Goal: Task Accomplishment & Management: Complete application form

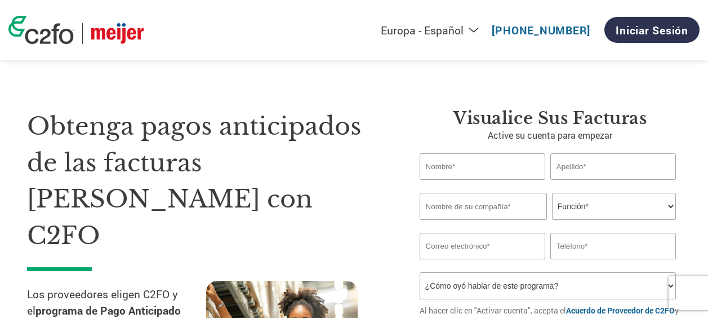
select select "es-ES"
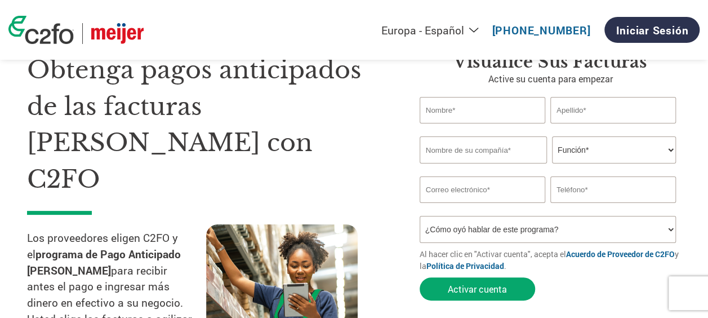
click at [386, 171] on div "Obtenga pagos anticipados de las facturas [PERSON_NAME] con C2FO Los proveedore…" at bounding box center [215, 203] width 376 height 303
click at [448, 114] on input "text" at bounding box center [482, 110] width 126 height 26
type input "Maria Alejandra"
click at [594, 115] on input "text" at bounding box center [613, 110] width 126 height 26
type input "Jara"
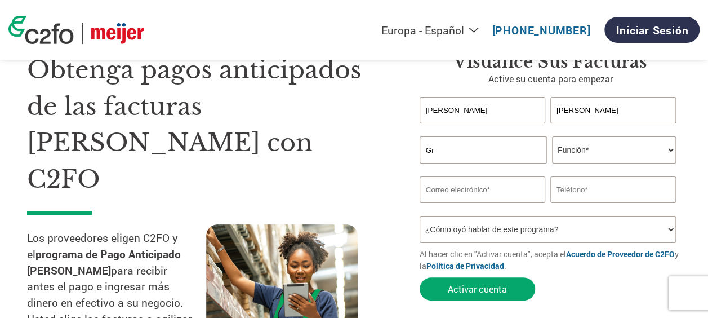
type input "G"
type input "SEB Proffesional"
click at [594, 161] on select "Función* Director financiero Interventor Gestor de créditos Director de finanza…" at bounding box center [614, 149] width 124 height 27
select select "OTHER"
click at [552, 137] on select "Función* Director financiero Interventor Gestor de créditos Director de finanza…" at bounding box center [614, 149] width 124 height 27
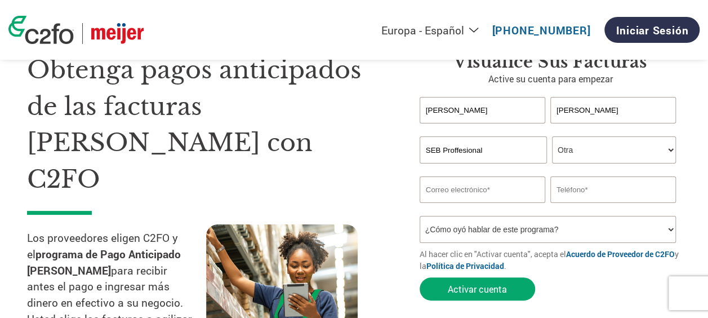
click at [501, 198] on input "email" at bounding box center [482, 189] width 126 height 26
click at [599, 184] on input "text" at bounding box center [613, 189] width 126 height 26
click at [537, 197] on input "mjara@" at bounding box center [482, 189] width 126 height 26
click at [490, 189] on input "mjara@" at bounding box center [482, 189] width 126 height 26
type input "mjara@groupeseb.com"
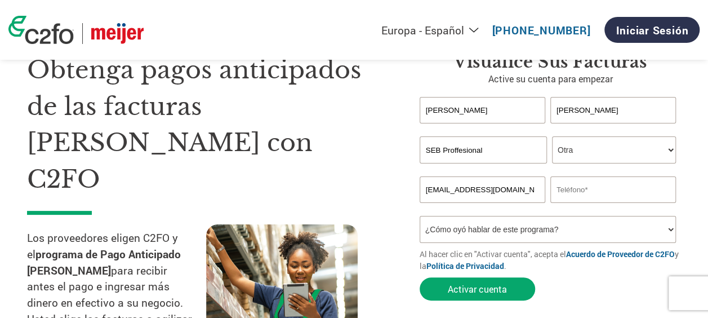
type input "018476686842"
click at [588, 225] on select "¿Cómo oyó hablar de este programa? Recibió una carta Correo electrónico Redes s…" at bounding box center [547, 229] width 256 height 27
click at [568, 227] on select "¿Cómo oyó hablar de este programa? Recibió una carta Correo electrónico Redes s…" at bounding box center [547, 229] width 256 height 27
click at [560, 229] on select "¿Cómo oyó hablar de este programa? Recibió una carta Correo electrónico Redes s…" at bounding box center [547, 229] width 256 height 27
click at [556, 231] on select "¿Cómo oyó hablar de este programa? Recibió una carta Correo electrónico Redes s…" at bounding box center [547, 229] width 256 height 27
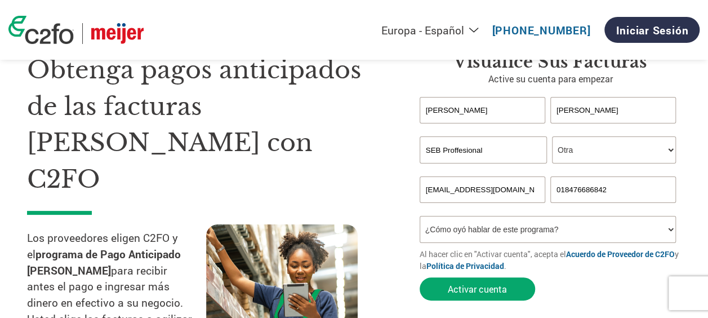
scroll to position [169, 0]
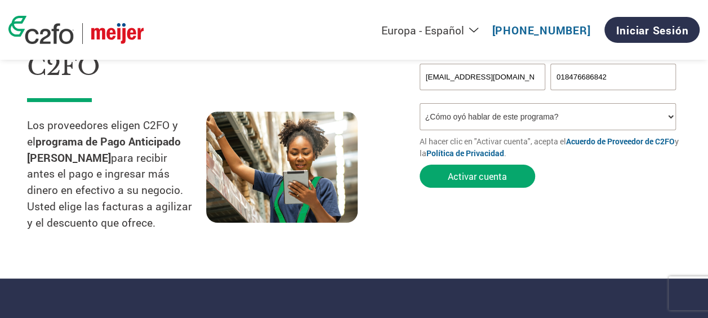
click at [493, 114] on select "¿Cómo oyó hablar de este programa? Recibió una carta Correo electrónico Redes s…" at bounding box center [547, 116] width 256 height 27
select select "Received a Letter"
click at [419, 105] on select "¿Cómo oyó hablar de este programa? Recibió una carta Correo electrónico Redes s…" at bounding box center [547, 116] width 256 height 27
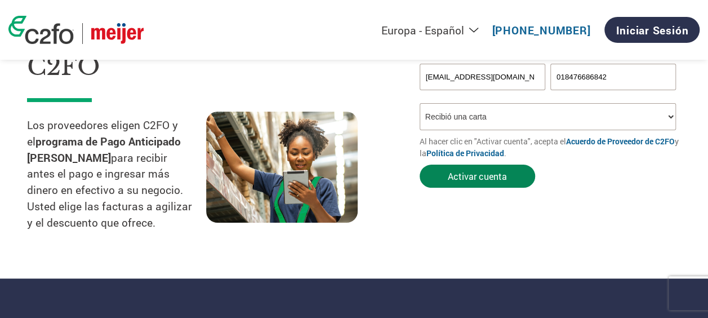
click at [475, 180] on button "Activar cuenta" at bounding box center [476, 175] width 115 height 23
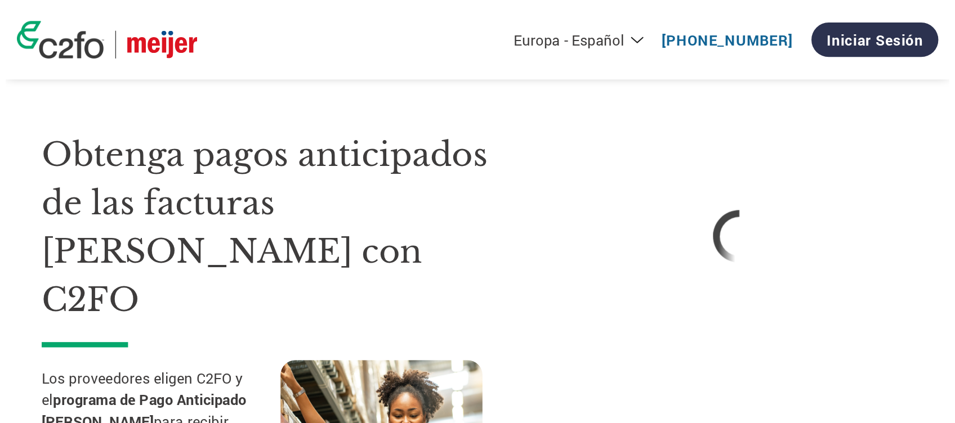
scroll to position [0, 0]
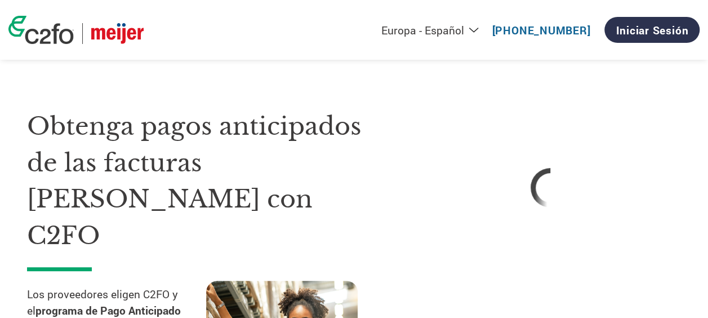
select select "es-ES"
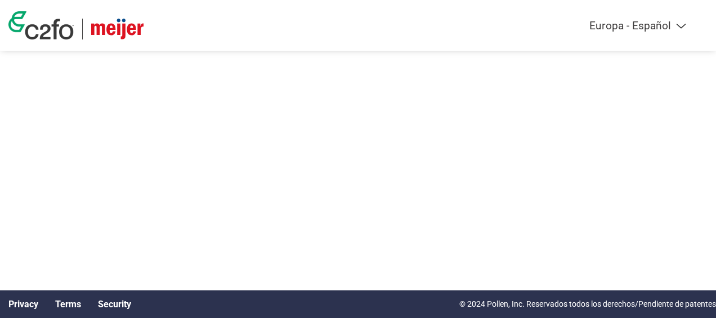
select select "es-ES"
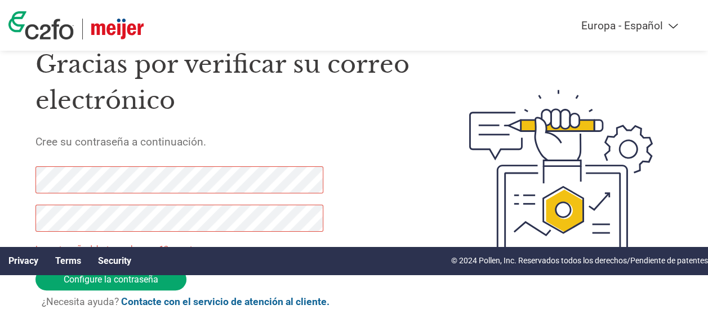
scroll to position [73, 0]
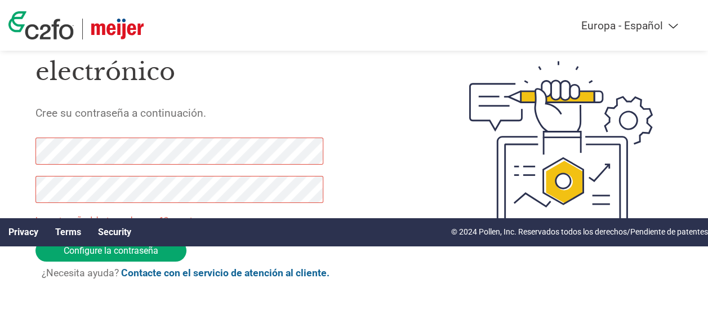
click at [168, 215] on p "La contraseña debe tener al menos 12 caracteres" at bounding box center [180, 220] width 291 height 12
click at [163, 243] on div "Privacy Terms Security © 2024 Pollen, Inc. Reservados todos los derechos/Pendie…" at bounding box center [354, 232] width 708 height 28
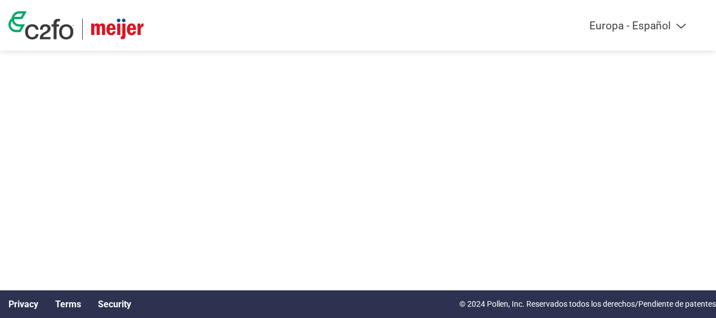
select select "es-ES"
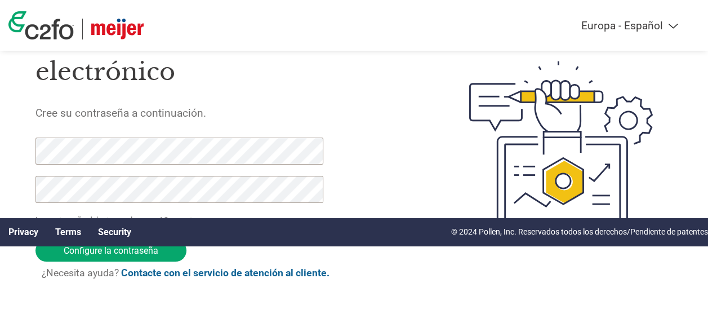
scroll to position [73, 0]
click at [182, 226] on div "Privacy Terms Security © 2024 Pollen, Inc. Reservados todos los derechos/Pendie…" at bounding box center [354, 232] width 708 height 28
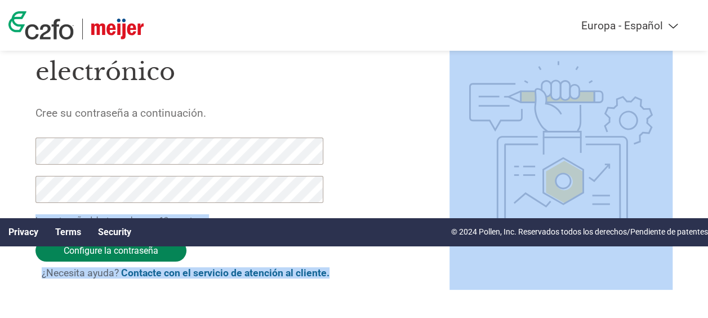
drag, startPoint x: 8, startPoint y: 218, endPoint x: 40, endPoint y: 255, distance: 48.7
click at [40, 255] on div "Americas - English Américas - Español [GEOGRAPHIC_DATA] - Português Amériques -…" at bounding box center [354, 100] width 708 height 345
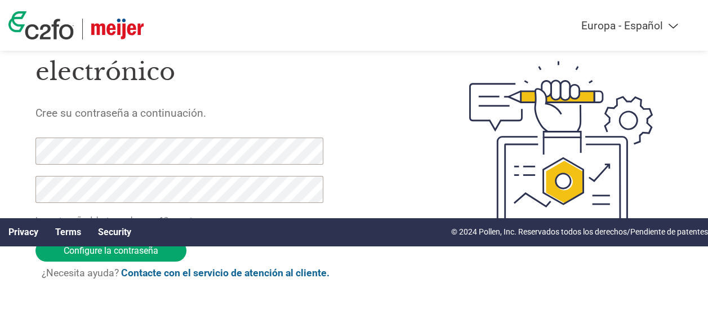
click at [296, 133] on div "Gracias por verificar su correo electrónico Cree su contraseña a continuación. …" at bounding box center [226, 145] width 382 height 288
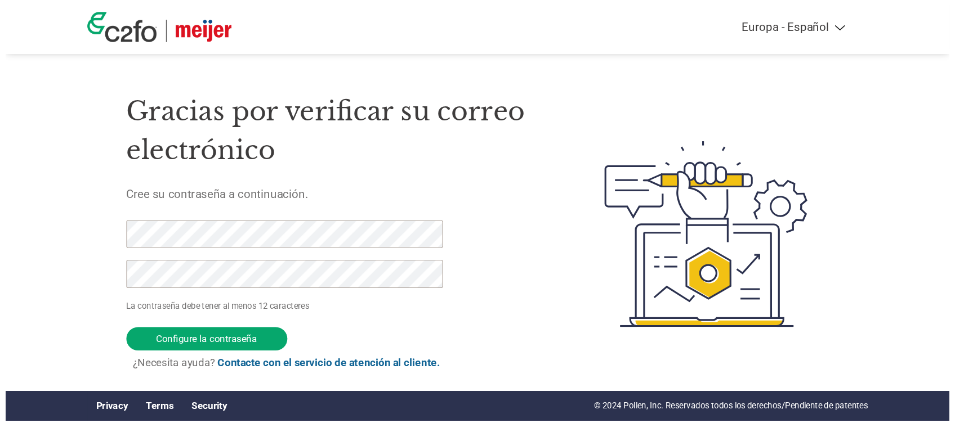
scroll to position [0, 0]
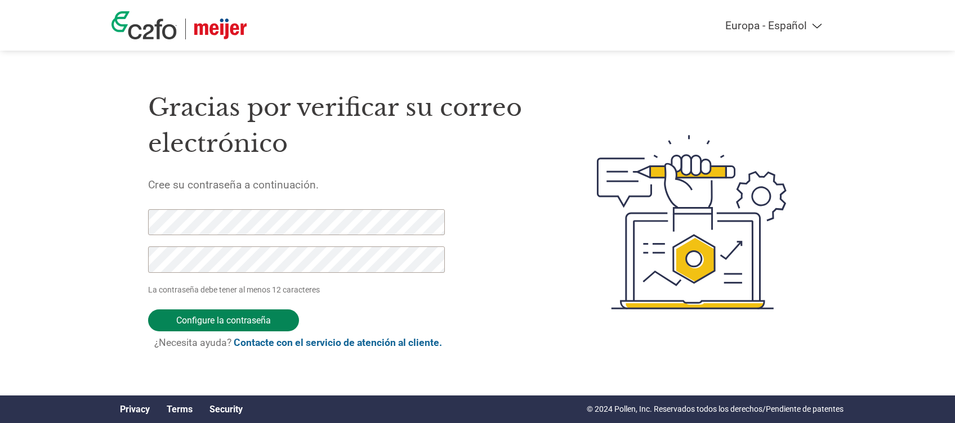
click at [252, 317] on input "Configure la contraseña" at bounding box center [223, 321] width 151 height 22
